Goal: Task Accomplishment & Management: Complete application form

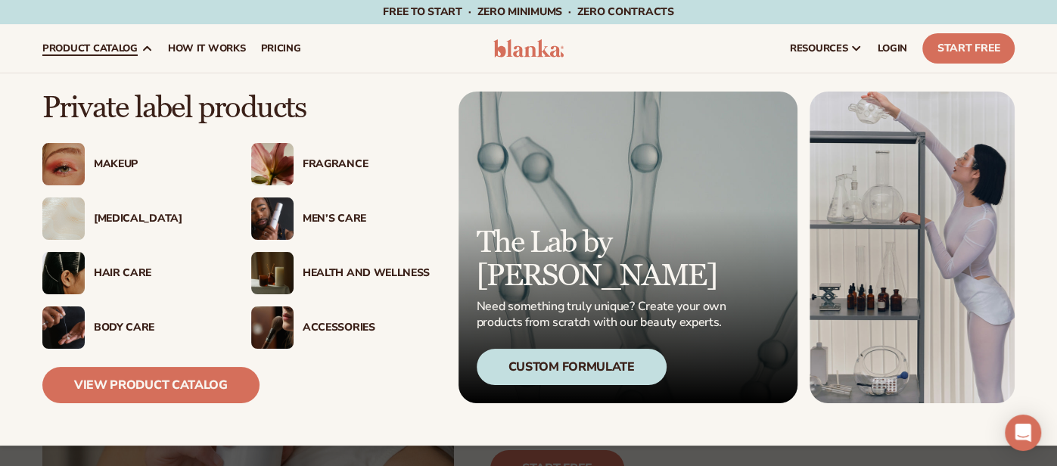
click at [132, 272] on div "Hair Care" at bounding box center [157, 273] width 127 height 13
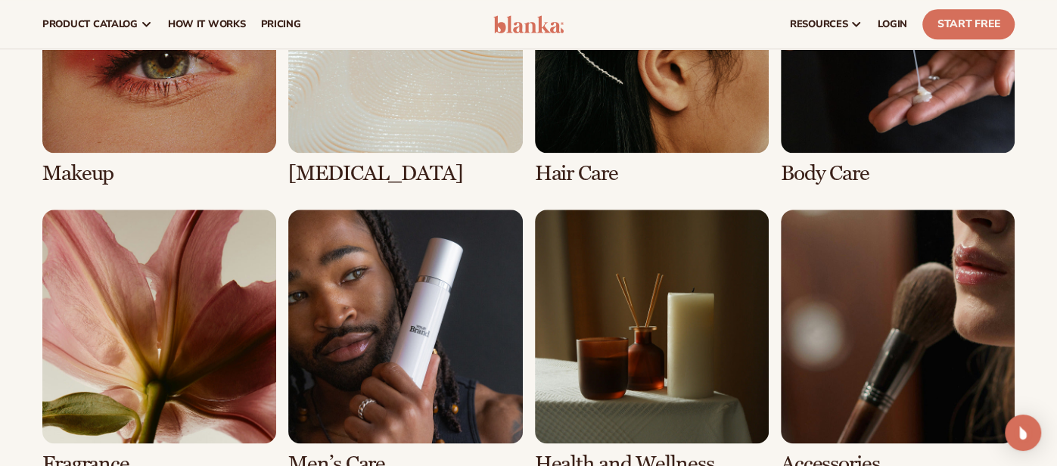
scroll to position [1193, 0]
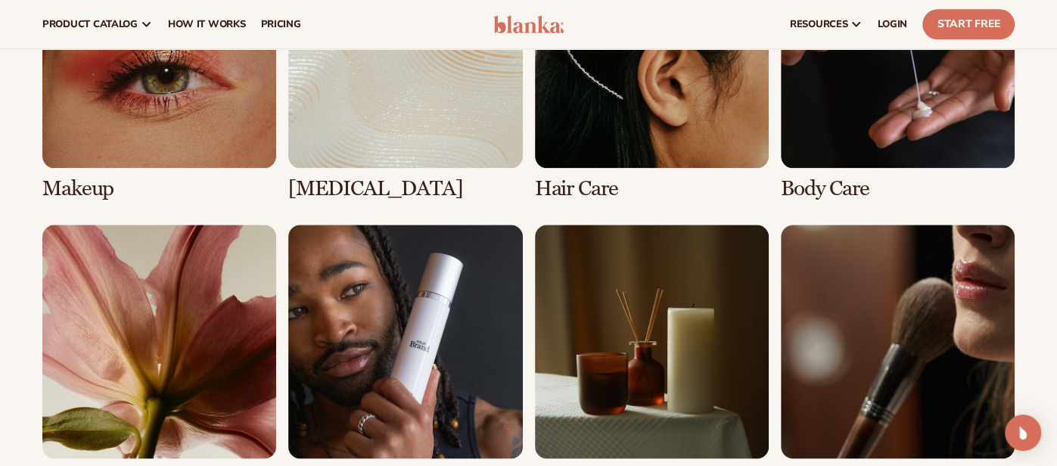
click at [611, 134] on link "3 / 8" at bounding box center [652, 67] width 234 height 266
click at [635, 135] on link "3 / 8" at bounding box center [652, 67] width 234 height 266
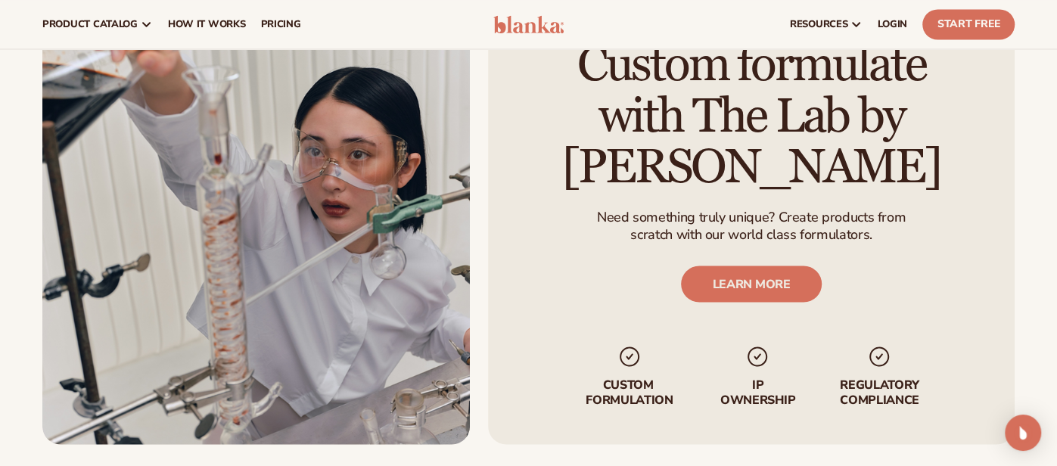
scroll to position [1411, 0]
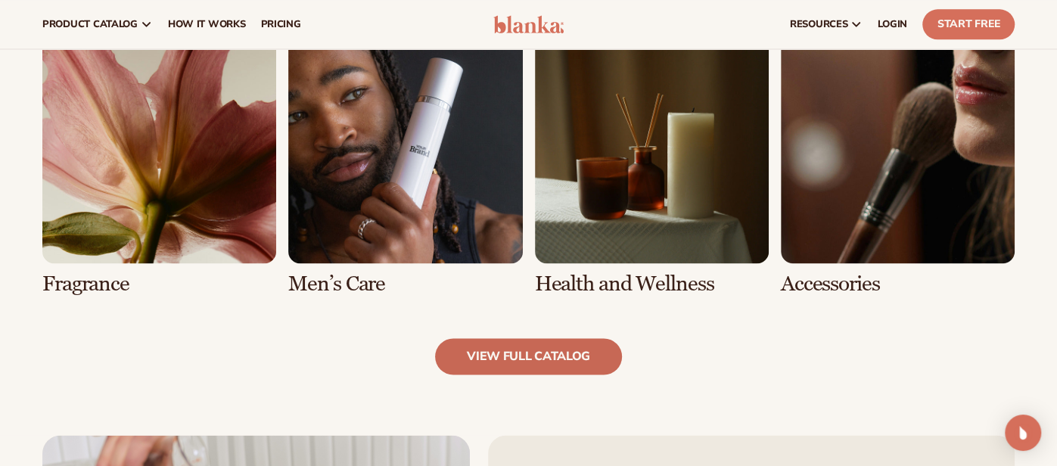
click at [540, 369] on link "view full catalog" at bounding box center [528, 356] width 187 height 36
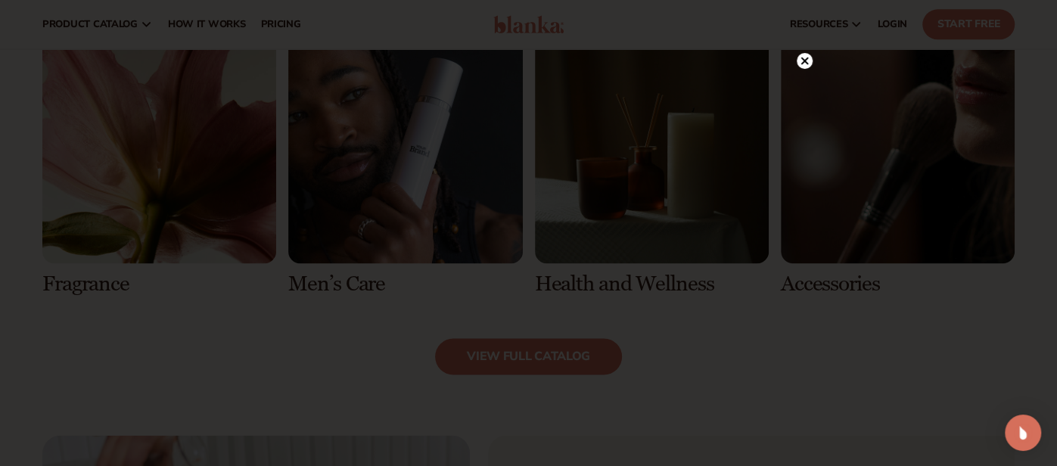
click at [887, 244] on div at bounding box center [528, 233] width 1057 height 466
click at [801, 54] on icon at bounding box center [805, 61] width 16 height 16
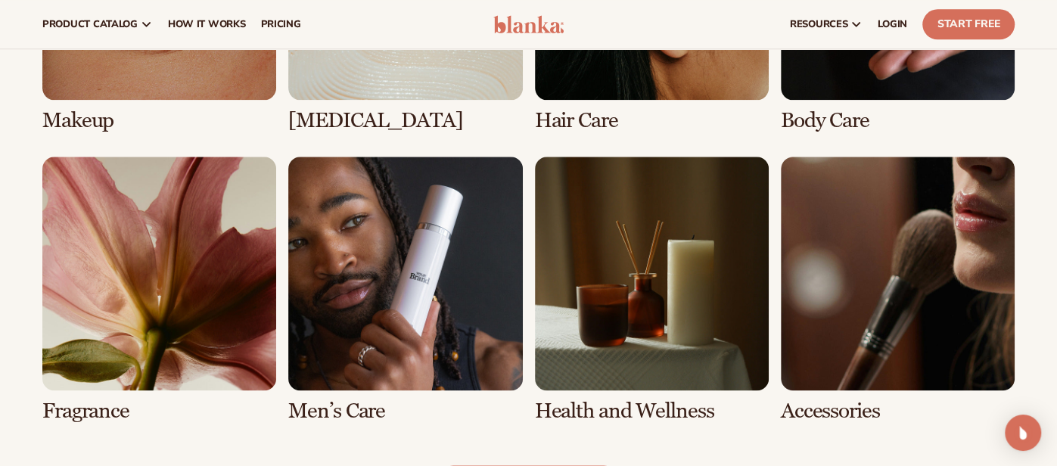
scroll to position [1146, 0]
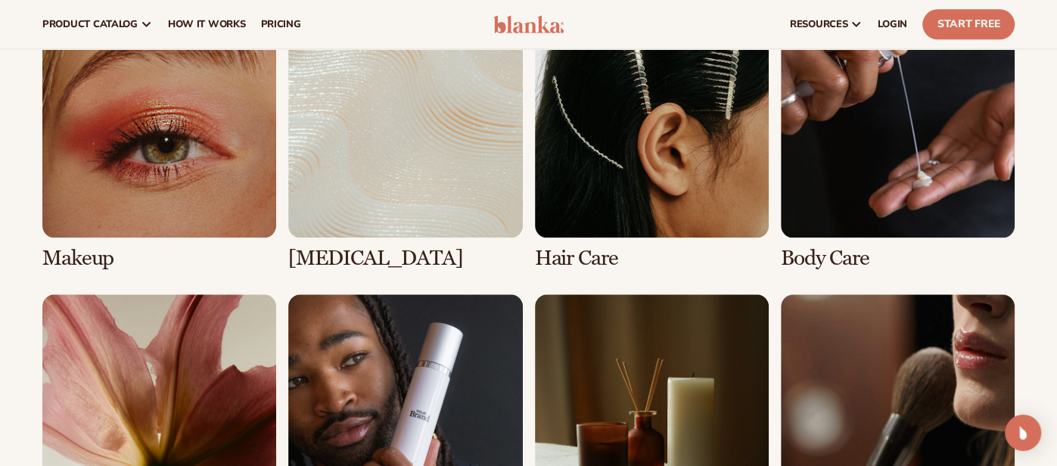
click at [749, 163] on link "3 / 8" at bounding box center [652, 136] width 234 height 266
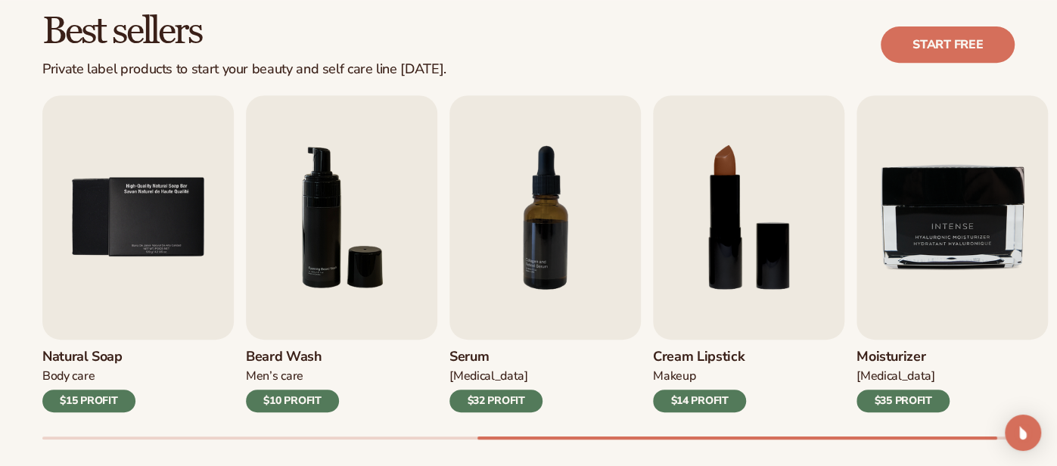
scroll to position [443, 0]
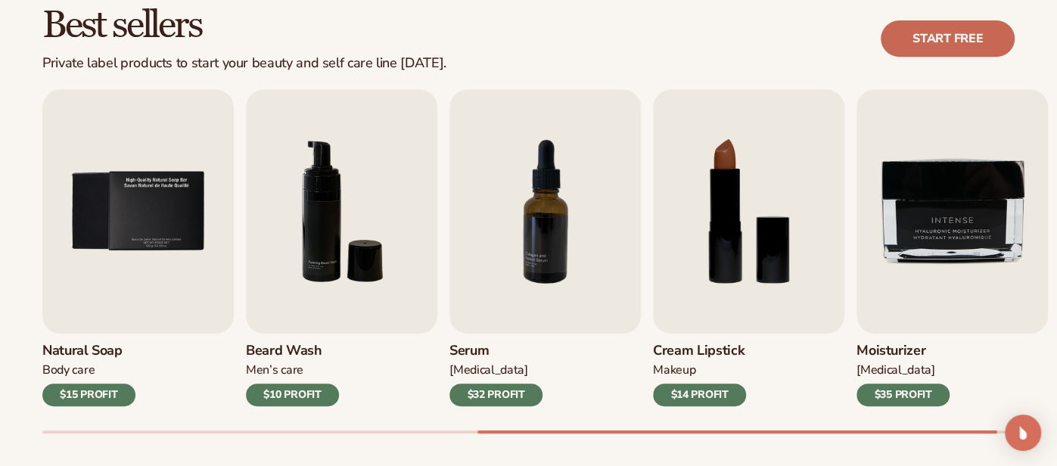
click at [933, 45] on link "Start free" at bounding box center [948, 38] width 134 height 36
